Goal: Understand process/instructions: Learn how to perform a task or action

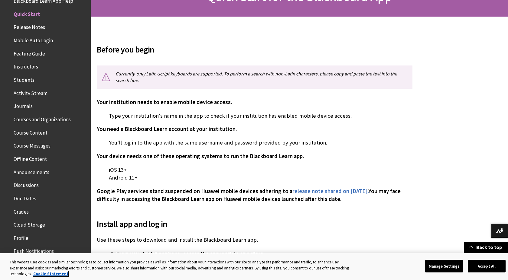
scroll to position [113, 0]
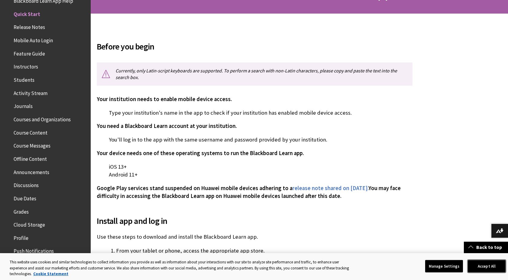
click at [483, 272] on button "Accept All" at bounding box center [486, 266] width 38 height 13
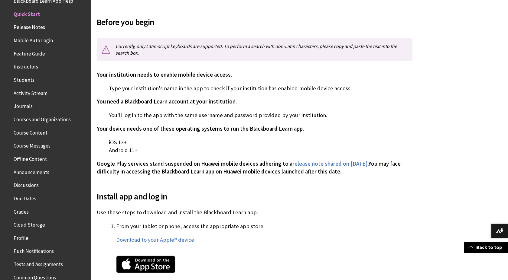
scroll to position [137, 0]
click at [201, 102] on span "You need a Blackboard Learn account at your institution." at bounding box center [167, 101] width 140 height 7
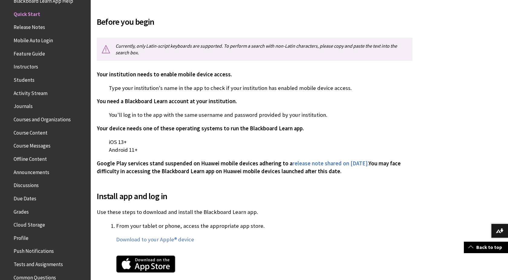
click at [199, 111] on p "You'll log in to the app with the same username and password provided by your i…" at bounding box center [254, 115] width 315 height 8
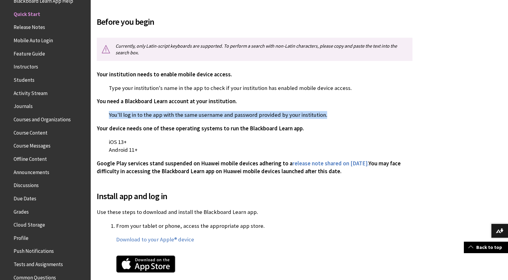
click at [199, 111] on p "You'll log in to the app with the same username and password provided by your i…" at bounding box center [254, 115] width 315 height 8
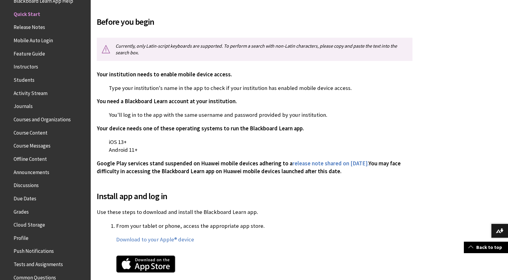
click at [200, 111] on p "You'll log in to the app with the same username and password provided by your i…" at bounding box center [254, 115] width 315 height 8
click at [213, 165] on span "Google Play services stand suspended on Huawei mobile devices adhering to a" at bounding box center [195, 163] width 196 height 7
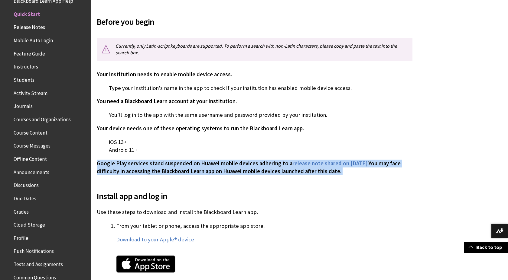
click at [213, 165] on span "Google Play services stand suspended on Huawei mobile devices adhering to a" at bounding box center [195, 163] width 196 height 7
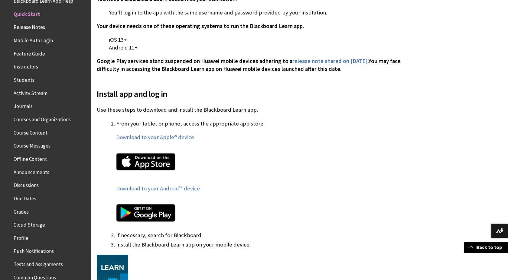
scroll to position [249, 0]
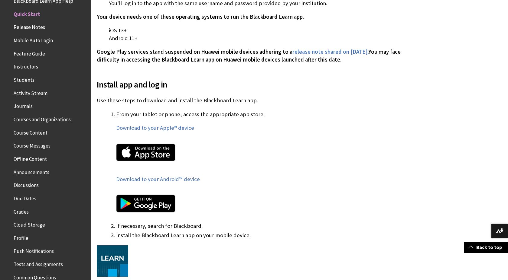
click at [160, 154] on img at bounding box center [145, 153] width 59 height 18
click at [170, 128] on link "Download to your Apple® device" at bounding box center [155, 127] width 78 height 7
